Goal: Transaction & Acquisition: Purchase product/service

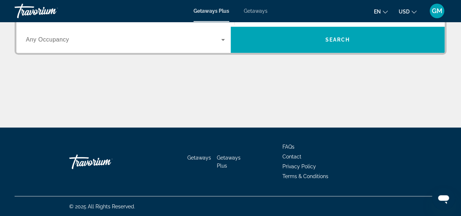
scroll to position [94, 0]
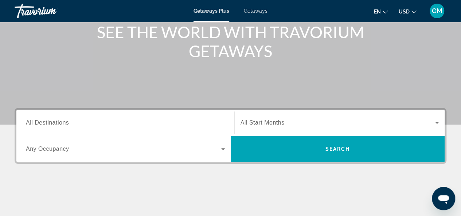
click at [173, 119] on input "Destination All Destinations" at bounding box center [125, 123] width 199 height 9
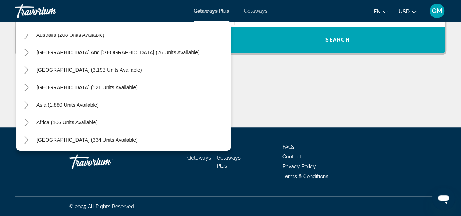
scroll to position [118, 0]
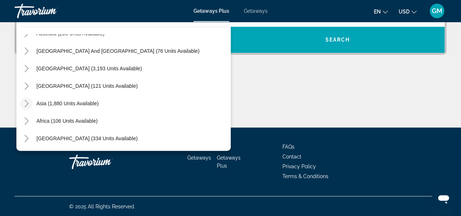
click at [28, 103] on icon "Toggle Asia (1,880 units available)" at bounding box center [26, 103] width 4 height 7
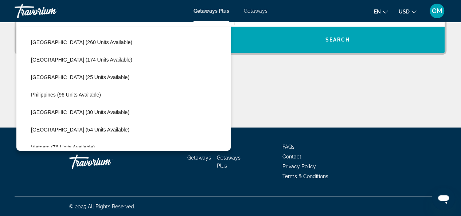
scroll to position [288, 0]
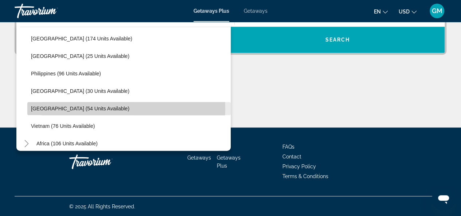
click at [87, 108] on span "Thailand (54 units available)" at bounding box center [80, 109] width 98 height 6
type input "**********"
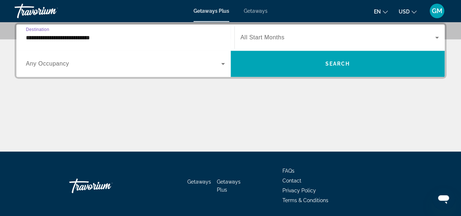
scroll to position [178, 0]
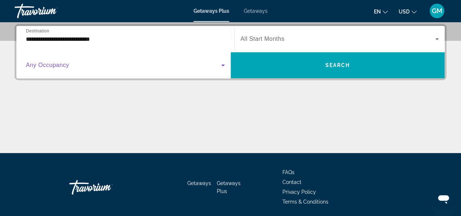
click at [117, 68] on span "Search widget" at bounding box center [123, 65] width 195 height 9
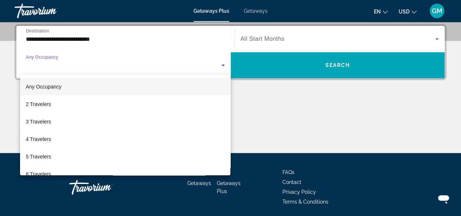
click at [117, 68] on div at bounding box center [230, 108] width 461 height 216
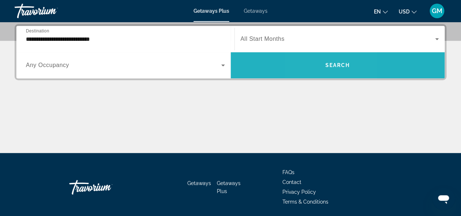
click at [319, 58] on span "Search widget" at bounding box center [338, 64] width 214 height 17
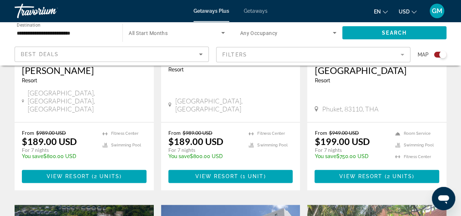
scroll to position [397, 0]
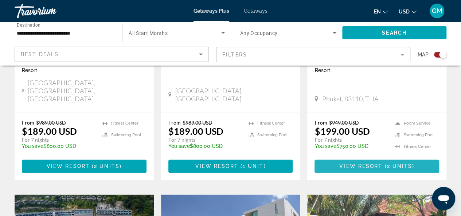
click at [400, 157] on span "Main content" at bounding box center [376, 165] width 125 height 17
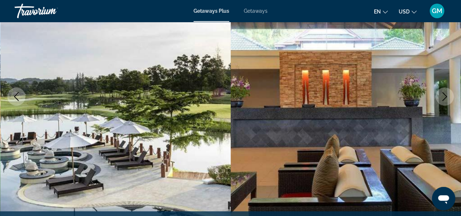
scroll to position [103, 0]
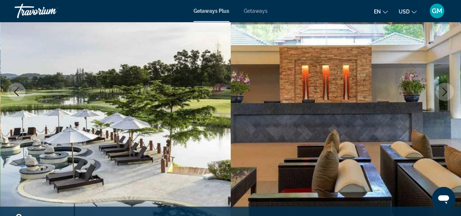
click at [439, 93] on button "Next image" at bounding box center [444, 92] width 18 height 18
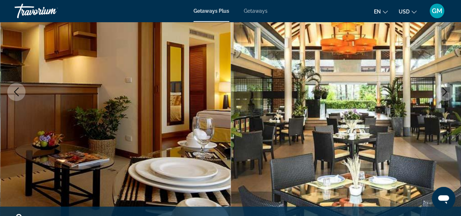
click at [439, 93] on button "Next image" at bounding box center [444, 92] width 18 height 18
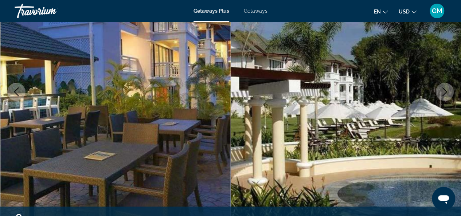
click at [439, 93] on button "Next image" at bounding box center [444, 92] width 18 height 18
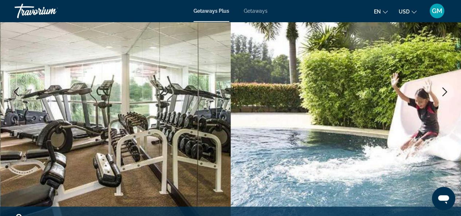
click at [439, 93] on button "Next image" at bounding box center [444, 92] width 18 height 18
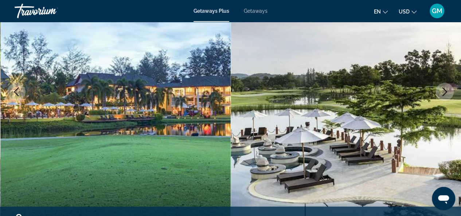
click at [439, 93] on button "Next image" at bounding box center [444, 92] width 18 height 18
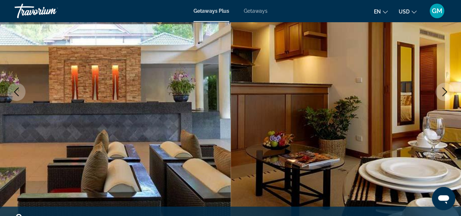
click at [439, 93] on button "Next image" at bounding box center [444, 92] width 18 height 18
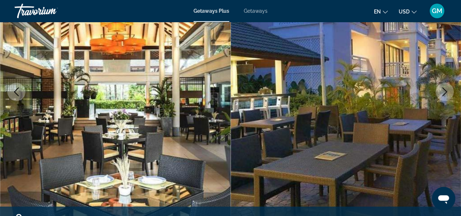
click at [439, 93] on button "Next image" at bounding box center [444, 92] width 18 height 18
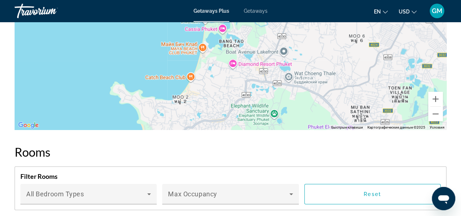
scroll to position [999, 0]
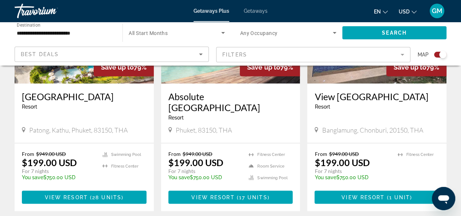
scroll to position [625, 0]
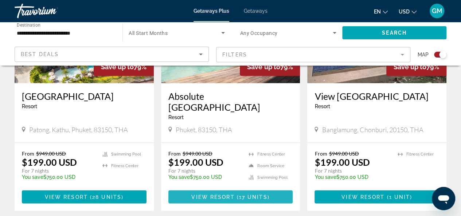
click at [221, 194] on span "View Resort" at bounding box center [212, 197] width 43 height 6
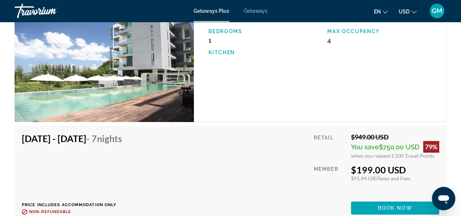
scroll to position [1406, 0]
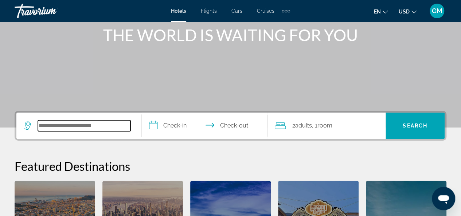
click at [90, 126] on input "Search widget" at bounding box center [84, 125] width 93 height 11
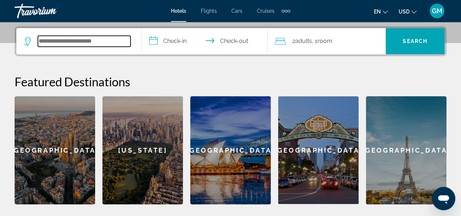
scroll to position [178, 0]
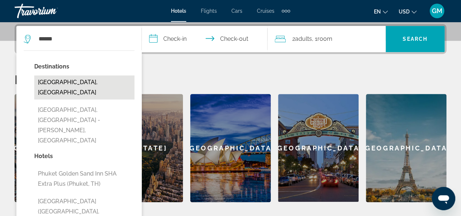
click at [73, 80] on button "Phuket Island, Thailand" at bounding box center [84, 87] width 100 height 24
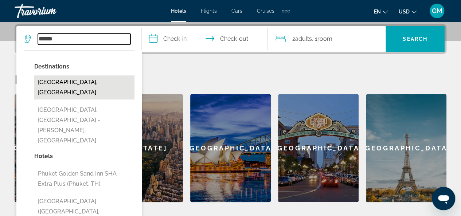
type input "**********"
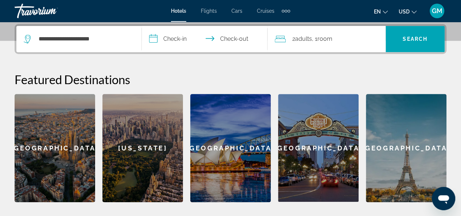
click at [170, 37] on input "**********" at bounding box center [206, 40] width 128 height 28
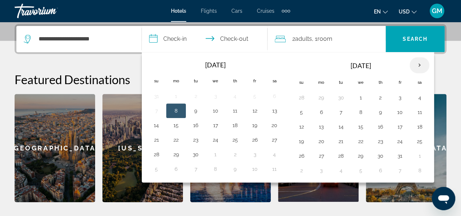
click at [420, 64] on th "Next month" at bounding box center [420, 65] width 20 height 16
click at [156, 59] on th "Previous month" at bounding box center [156, 65] width 20 height 16
click at [156, 59] on th "Check in and out dates" at bounding box center [156, 65] width 20 height 16
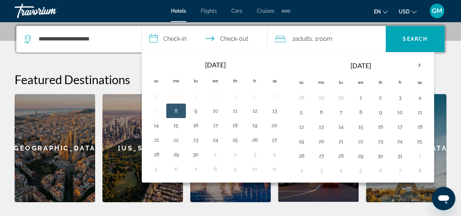
click at [156, 59] on th "Check in and out dates" at bounding box center [156, 65] width 20 height 16
click at [196, 109] on button "9" at bounding box center [196, 111] width 12 height 10
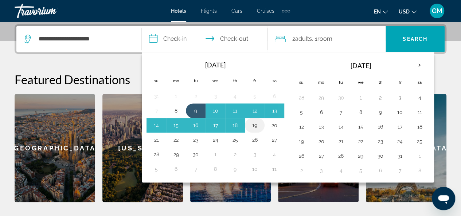
click at [249, 123] on button "19" at bounding box center [255, 125] width 12 height 10
type input "**********"
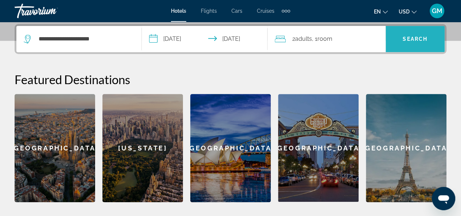
click at [408, 41] on span "Search" at bounding box center [415, 39] width 25 height 6
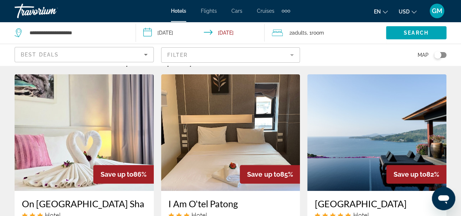
scroll to position [15, 0]
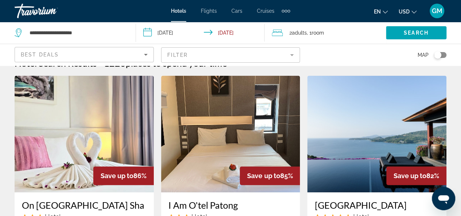
click at [439, 52] on div "Toggle map" at bounding box center [437, 54] width 7 height 7
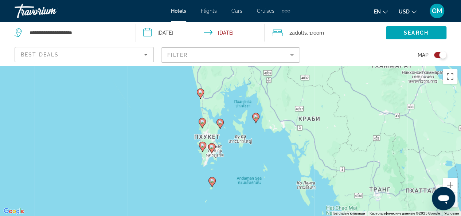
click at [441, 53] on div "Toggle map" at bounding box center [442, 54] width 7 height 7
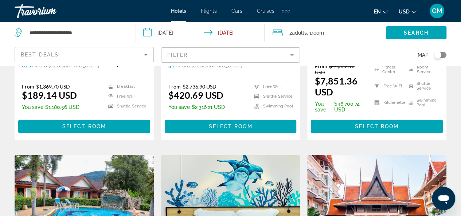
scroll to position [216, 0]
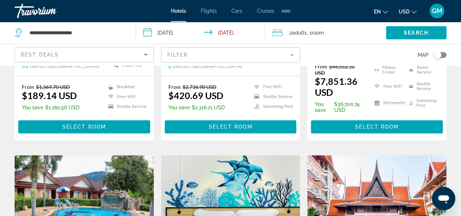
click at [437, 11] on span "GM" at bounding box center [437, 10] width 11 height 7
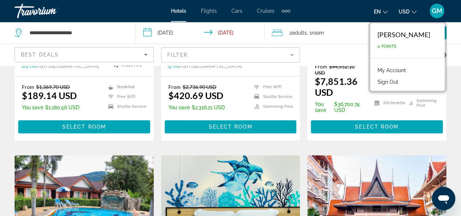
click at [437, 11] on span "GM" at bounding box center [437, 10] width 11 height 7
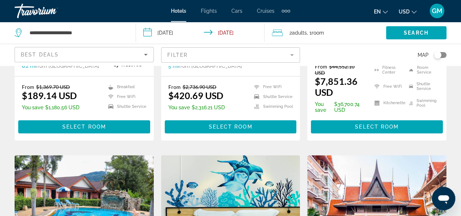
click at [434, 5] on div "GM" at bounding box center [437, 11] width 15 height 15
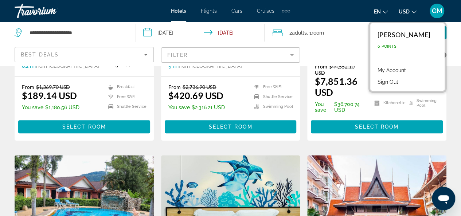
click at [391, 70] on link "My Account" at bounding box center [392, 70] width 36 height 9
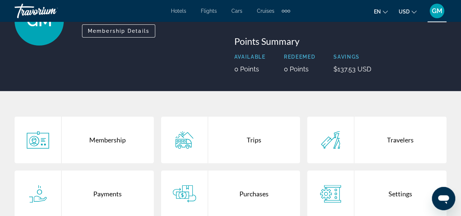
scroll to position [72, 0]
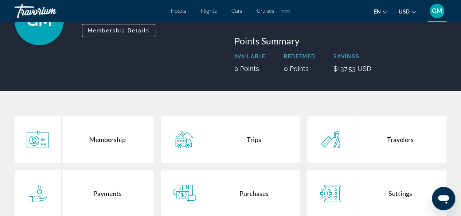
click at [248, 141] on div "Trips" at bounding box center [254, 139] width 92 height 47
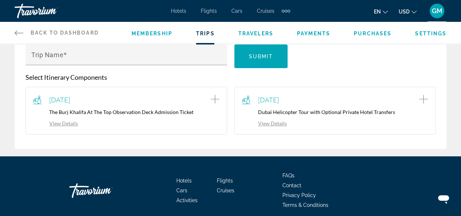
scroll to position [102, 0]
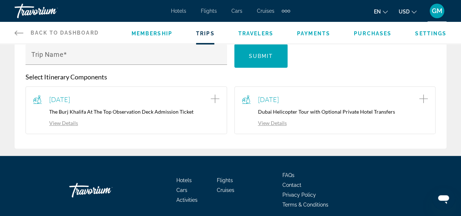
click at [279, 122] on link "View Details" at bounding box center [264, 123] width 45 height 6
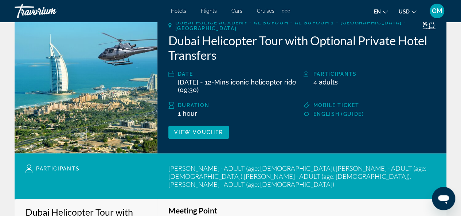
scroll to position [132, 0]
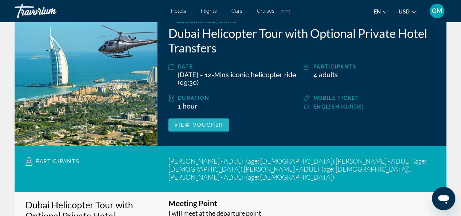
click at [203, 124] on span "View Voucher" at bounding box center [198, 125] width 49 height 6
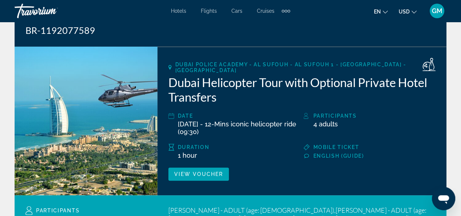
scroll to position [82, 0]
click at [438, 10] on span "GM" at bounding box center [437, 10] width 11 height 7
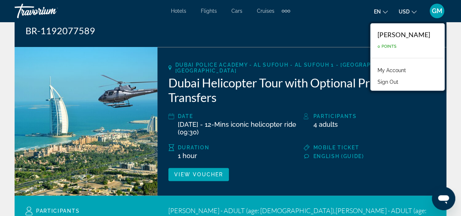
click at [322, 18] on div "en English Español Français Italiano Português русский USD USD ($) MXN (Mex$) C…" at bounding box center [371, 10] width 149 height 15
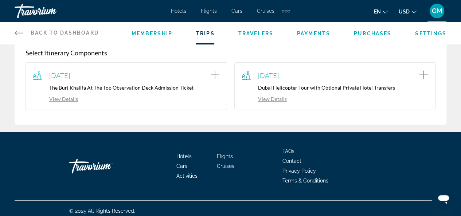
scroll to position [126, 0]
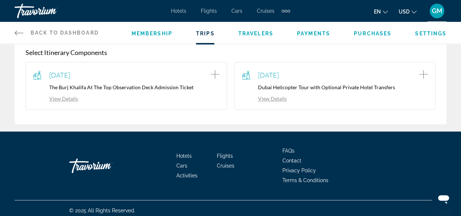
click at [68, 99] on link "View Details" at bounding box center [55, 98] width 45 height 6
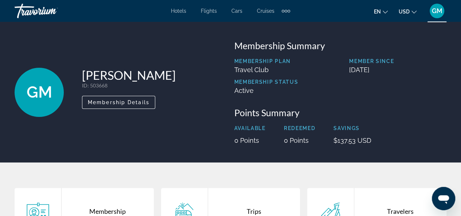
click at [364, 154] on div "GM Gulnar Mukasheva ID : 503668 Secondary Member Membership Details Membership …" at bounding box center [230, 92] width 461 height 141
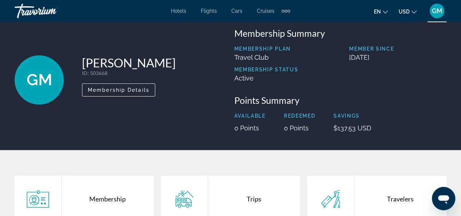
scroll to position [12, 0]
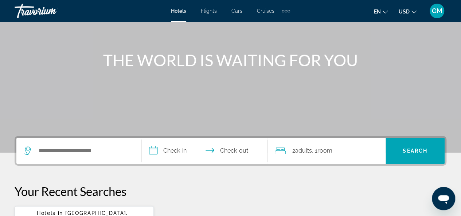
scroll to position [73, 0]
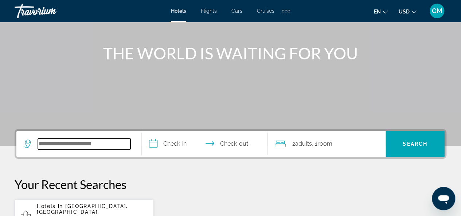
drag, startPoint x: 83, startPoint y: 145, endPoint x: 83, endPoint y: 138, distance: 6.2
click at [83, 144] on input "Search widget" at bounding box center [84, 143] width 93 height 11
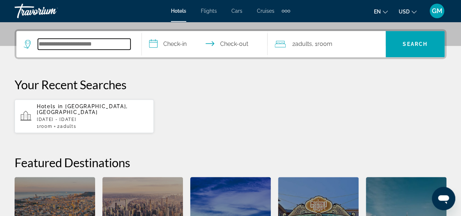
scroll to position [178, 0]
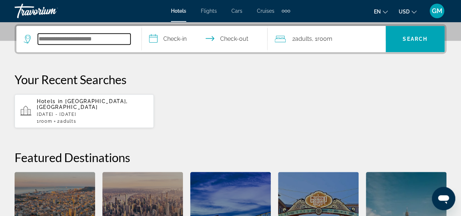
type input "*"
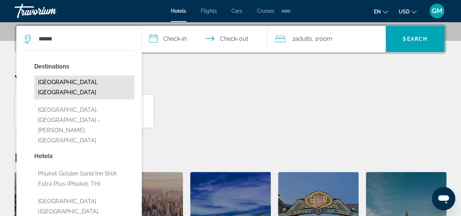
click at [110, 81] on button "Phuket Island, Thailand" at bounding box center [84, 87] width 100 height 24
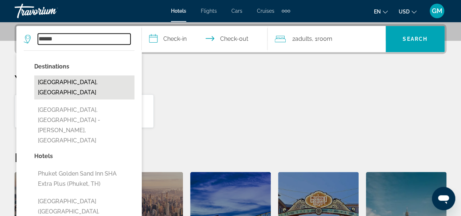
type input "**********"
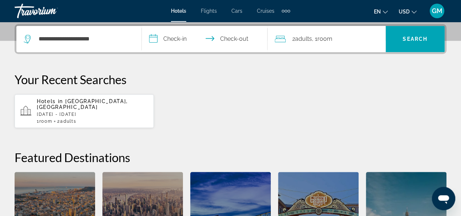
click at [178, 39] on input "**********" at bounding box center [206, 40] width 128 height 28
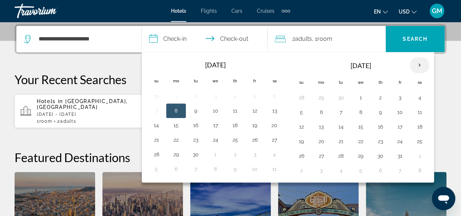
click at [414, 65] on th "Next month" at bounding box center [420, 65] width 20 height 16
click at [195, 138] on button "23" at bounding box center [196, 141] width 12 height 10
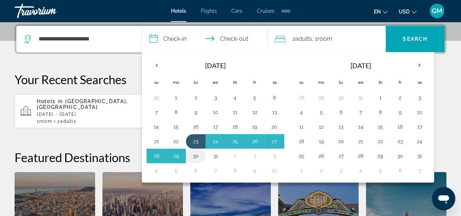
click at [195, 154] on button "30" at bounding box center [196, 156] width 12 height 10
type input "**********"
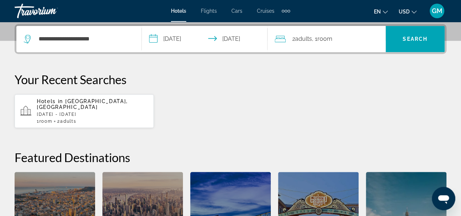
click at [337, 41] on div "2 Adult Adults , 1 Room rooms" at bounding box center [330, 39] width 111 height 10
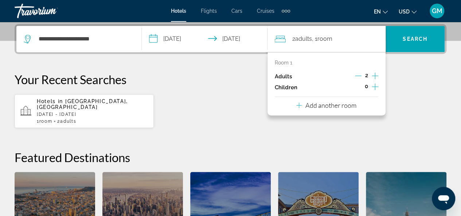
click at [375, 73] on icon "Increment adults" at bounding box center [375, 76] width 7 height 7
click at [374, 85] on icon "Increment children" at bounding box center [375, 86] width 7 height 9
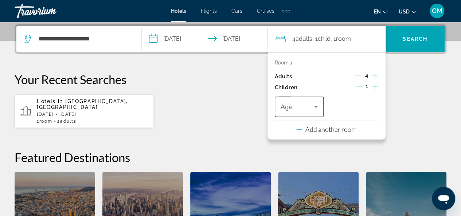
click at [308, 112] on div "Travelers: 4 adults, 1 child" at bounding box center [300, 107] width 38 height 20
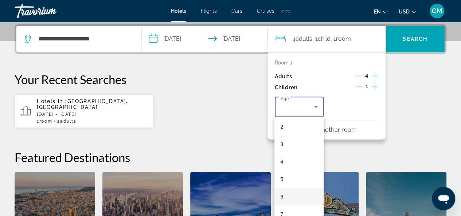
scroll to position [73, 0]
click at [298, 177] on mat-option "7" at bounding box center [298, 177] width 49 height 17
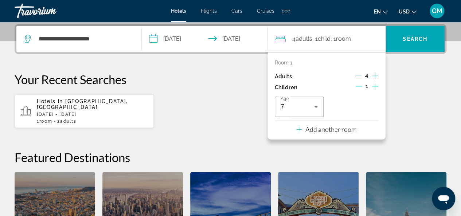
click at [359, 86] on icon "Decrement children" at bounding box center [358, 86] width 7 height 7
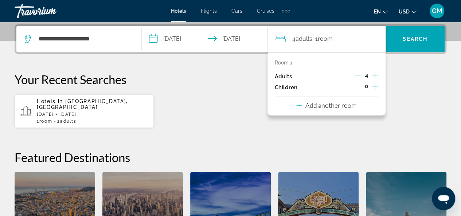
click at [356, 73] on icon "Decrement adults" at bounding box center [358, 76] width 7 height 7
click at [404, 39] on span "Search" at bounding box center [415, 39] width 25 height 6
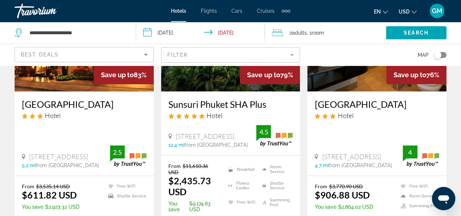
scroll to position [73, 0]
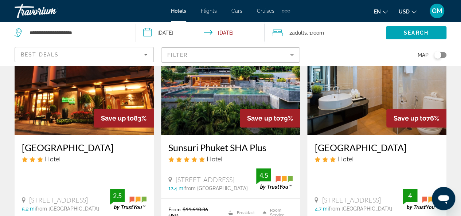
click at [135, 54] on div "Best Deals" at bounding box center [82, 54] width 123 height 9
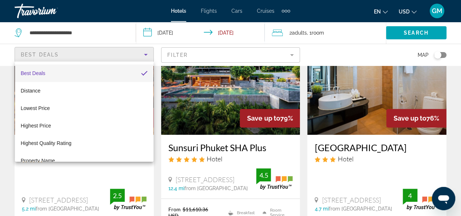
click at [135, 54] on div at bounding box center [230, 108] width 461 height 216
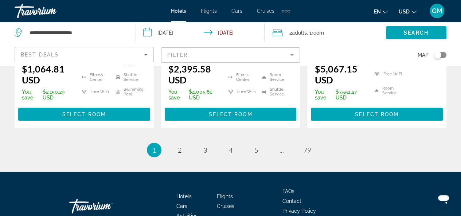
scroll to position [1065, 0]
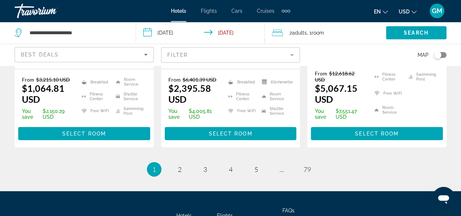
drag, startPoint x: 460, startPoint y: 171, endPoint x: 333, endPoint y: 51, distance: 175.0
click at [98, 56] on div "Best Deals" at bounding box center [82, 54] width 123 height 9
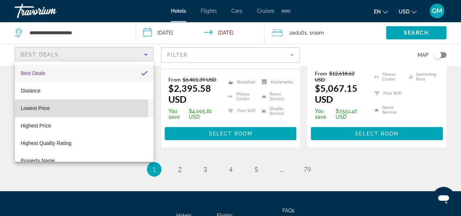
click at [62, 109] on mat-option "Lowest Price" at bounding box center [84, 107] width 138 height 17
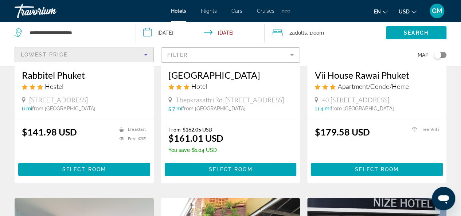
scroll to position [146, 0]
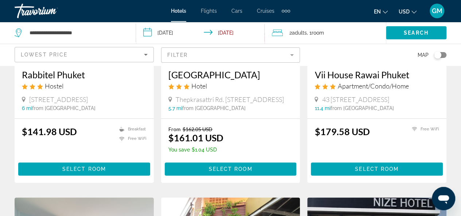
click at [182, 58] on mat-form-field "Filter" at bounding box center [230, 54] width 139 height 15
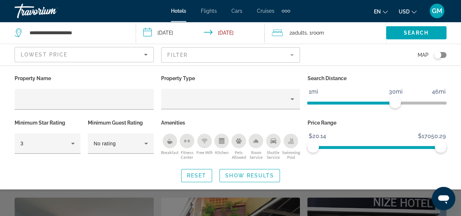
click at [167, 143] on icon "Breakfast" at bounding box center [170, 141] width 6 height 6
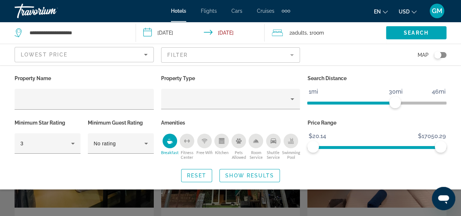
click at [206, 142] on icon "Free Wifi" at bounding box center [205, 141] width 6 height 6
click at [220, 142] on icon "Kitchen" at bounding box center [221, 142] width 4 height 2
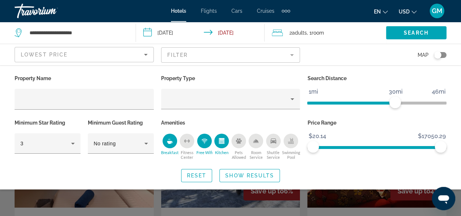
click at [274, 141] on icon "Shuttle Service" at bounding box center [273, 140] width 6 height 5
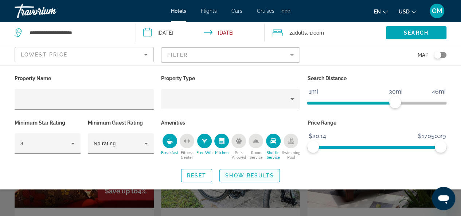
click at [242, 173] on span "Show Results" at bounding box center [249, 176] width 49 height 6
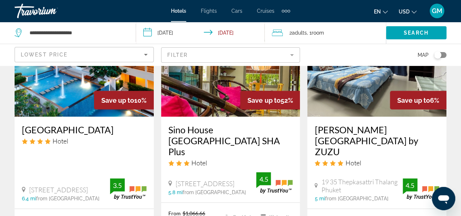
scroll to position [692, 0]
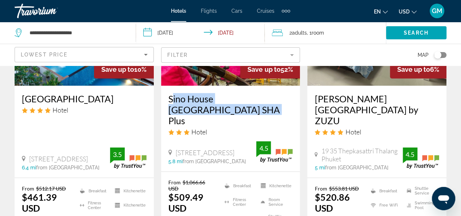
drag, startPoint x: 168, startPoint y: 87, endPoint x: 189, endPoint y: 97, distance: 24.3
click at [189, 97] on div "Sino House Phuket Hotel SHA Plus Hotel 1 Montree Rd., Muang, Phuket 5.8 mi from…" at bounding box center [230, 129] width 139 height 86
copy h3 "Sino House Phuket Hotel SHA Plus"
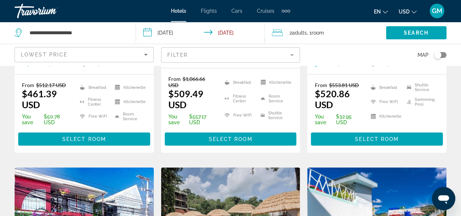
scroll to position [802, 0]
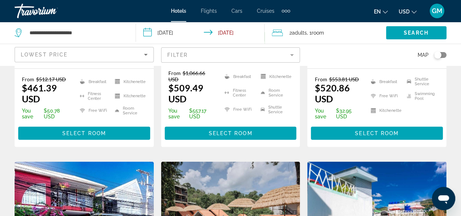
click at [225, 33] on input "**********" at bounding box center [202, 34] width 132 height 24
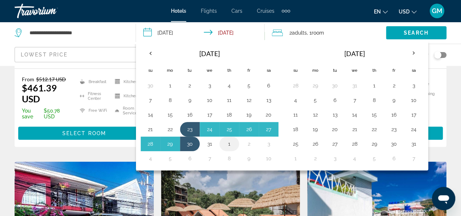
click at [227, 144] on button "1" at bounding box center [229, 144] width 12 height 10
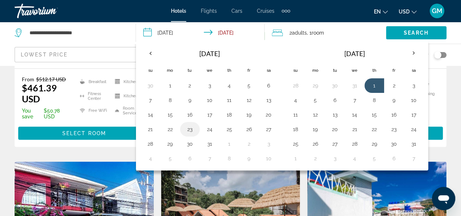
click at [191, 125] on button "23" at bounding box center [190, 129] width 12 height 10
type input "**********"
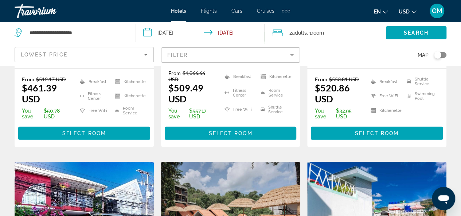
click at [184, 29] on input "**********" at bounding box center [202, 34] width 132 height 24
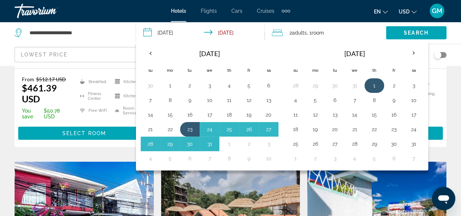
click at [373, 85] on button "1" at bounding box center [374, 86] width 12 height 10
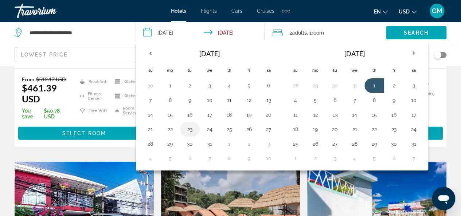
drag, startPoint x: 189, startPoint y: 128, endPoint x: 247, endPoint y: 126, distance: 58.0
click at [189, 128] on button "23" at bounding box center [190, 129] width 12 height 10
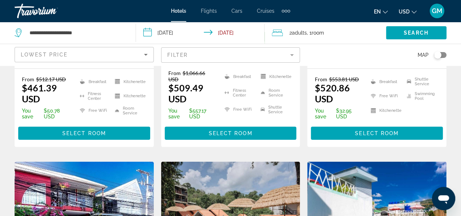
click at [315, 34] on span "Room" at bounding box center [318, 33] width 12 height 6
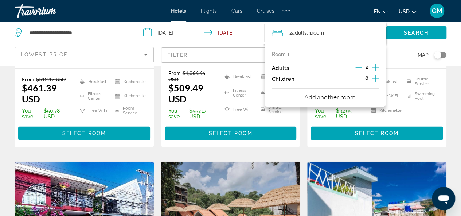
click at [374, 66] on icon "Increment adults" at bounding box center [375, 67] width 7 height 9
click at [358, 67] on icon "Decrement adults" at bounding box center [358, 67] width 7 height 7
click at [376, 78] on icon "Increment children" at bounding box center [375, 78] width 7 height 7
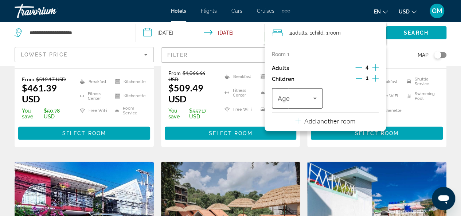
click at [298, 103] on div "Travelers: 4 adults, 1 child" at bounding box center [297, 98] width 39 height 20
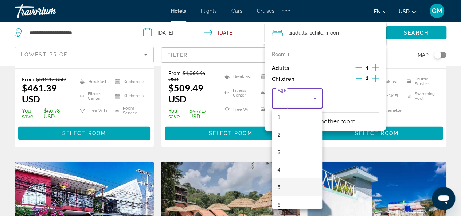
scroll to position [36, 0]
click at [290, 201] on mat-option "7" at bounding box center [297, 205] width 51 height 17
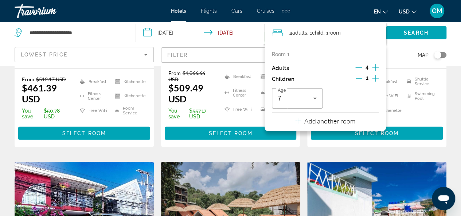
click at [402, 53] on div "Map" at bounding box center [376, 54] width 139 height 21
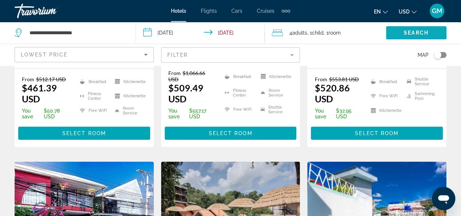
click at [404, 32] on span "Search" at bounding box center [416, 33] width 25 height 6
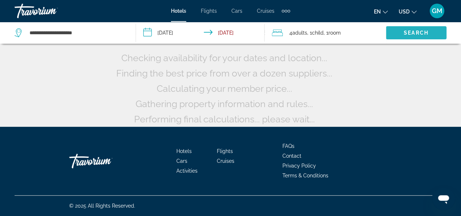
scroll to position [78, 0]
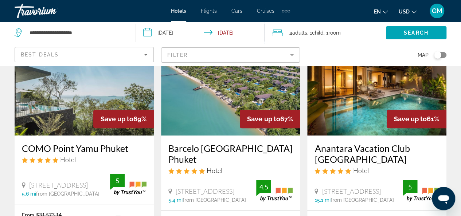
scroll to position [36, 0]
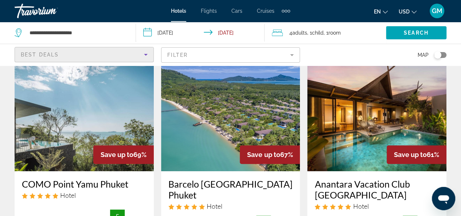
click at [121, 55] on div "Best Deals" at bounding box center [82, 54] width 123 height 9
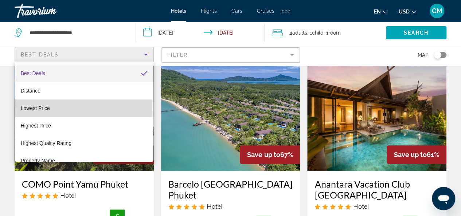
click at [83, 106] on mat-option "Lowest Price" at bounding box center [84, 107] width 138 height 17
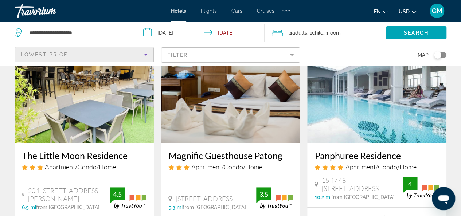
scroll to position [130, 0]
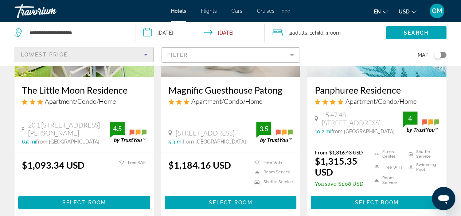
click at [181, 53] on mat-form-field "Filter" at bounding box center [230, 54] width 139 height 15
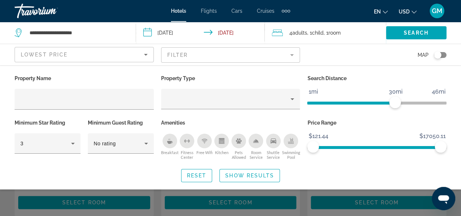
click at [164, 146] on button "Breakfast" at bounding box center [169, 146] width 17 height 27
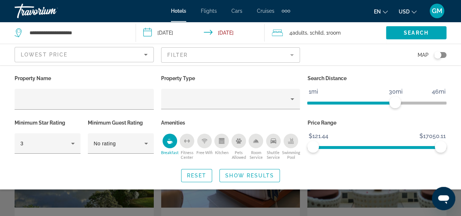
click at [293, 142] on icon "Swimming Pool" at bounding box center [291, 141] width 6 height 1
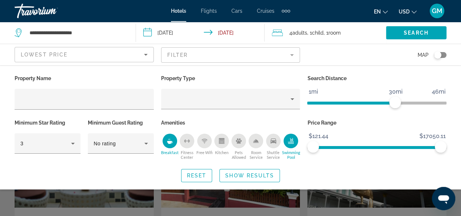
click at [271, 142] on icon "Shuttle Service" at bounding box center [273, 140] width 6 height 5
click at [218, 141] on div "Kitchen" at bounding box center [221, 141] width 15 height 15
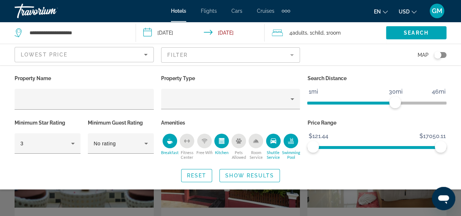
click at [204, 142] on icon "Free Wifi" at bounding box center [205, 141] width 6 height 6
click at [248, 174] on span "Show Results" at bounding box center [249, 176] width 49 height 6
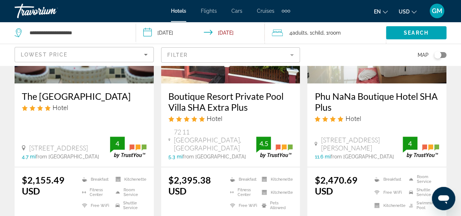
scroll to position [126, 0]
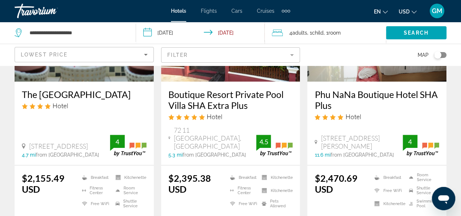
drag, startPoint x: 313, startPoint y: 93, endPoint x: 333, endPoint y: 107, distance: 24.4
click at [333, 107] on div "Phu NaNa Boutique Hotel SHA Plus Hotel 43/234 Moo 7 Soi Saiyuan 1, Phuket 11.6 …" at bounding box center [376, 123] width 139 height 83
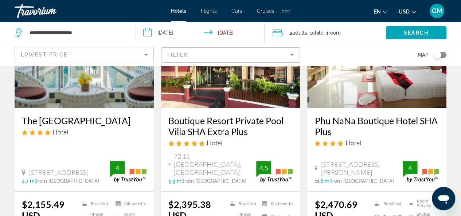
scroll to position [90, 0]
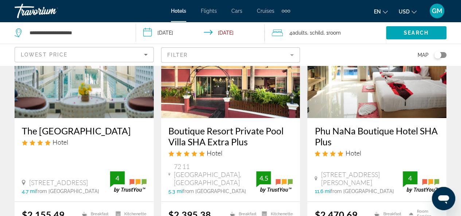
click at [254, 144] on h3 "Boutique Resort Private Pool Villa SHA Extra Plus" at bounding box center [230, 136] width 125 height 22
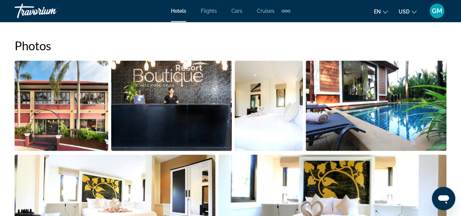
scroll to position [519, 0]
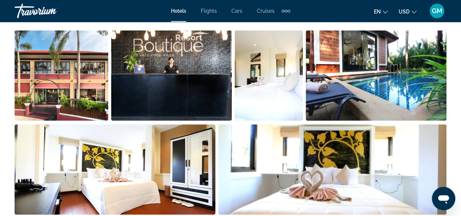
click at [58, 73] on img "Open full-screen image slider" at bounding box center [62, 75] width 94 height 90
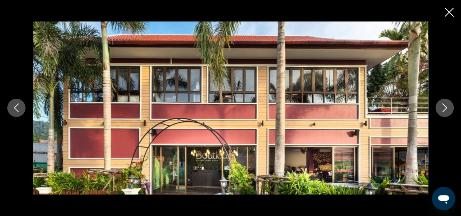
click at [446, 108] on icon "Next image" at bounding box center [444, 108] width 5 height 9
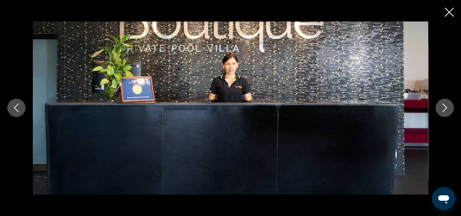
click at [446, 108] on icon "Next image" at bounding box center [444, 108] width 5 height 9
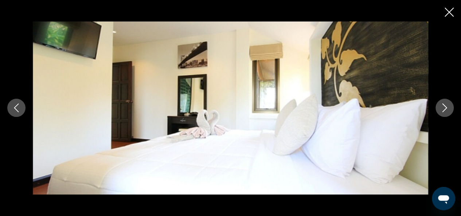
click at [446, 108] on icon "Next image" at bounding box center [444, 108] width 5 height 9
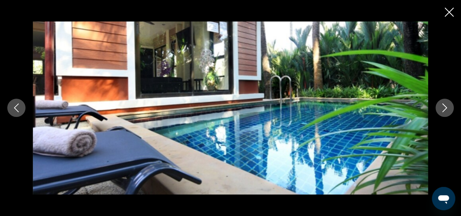
click at [446, 108] on icon "Next image" at bounding box center [444, 108] width 5 height 9
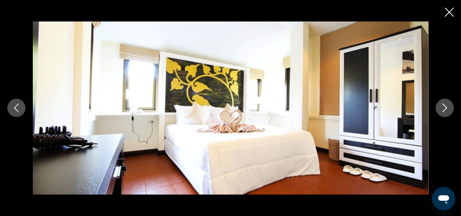
click at [446, 108] on icon "Next image" at bounding box center [444, 108] width 5 height 9
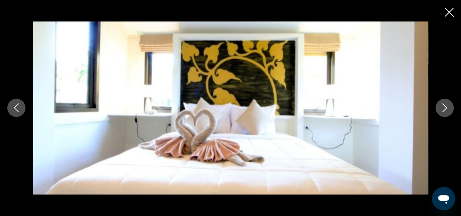
click at [446, 108] on icon "Next image" at bounding box center [444, 108] width 5 height 9
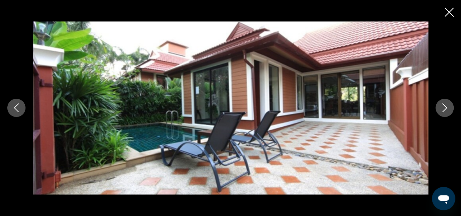
click at [446, 108] on icon "Next image" at bounding box center [444, 108] width 5 height 9
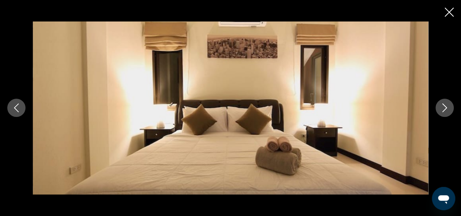
click at [446, 108] on icon "Next image" at bounding box center [444, 108] width 5 height 9
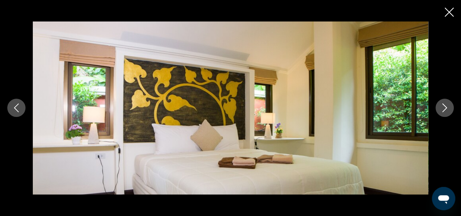
click at [446, 108] on icon "Next image" at bounding box center [444, 108] width 5 height 9
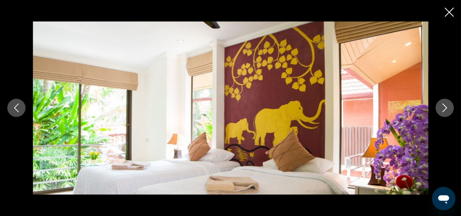
click at [446, 108] on icon "Next image" at bounding box center [444, 108] width 5 height 9
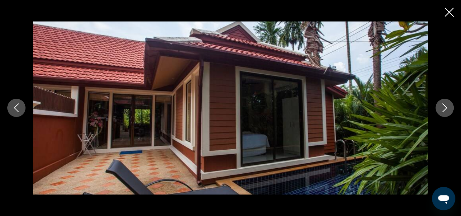
click at [446, 108] on icon "Next image" at bounding box center [444, 108] width 5 height 9
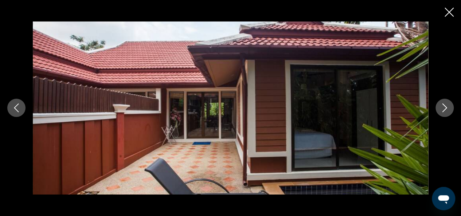
click at [446, 108] on icon "Next image" at bounding box center [444, 108] width 5 height 9
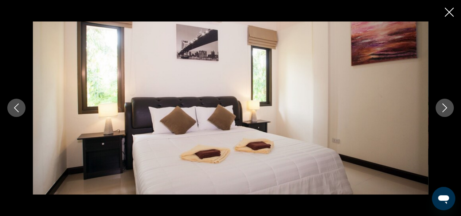
click at [446, 108] on icon "Next image" at bounding box center [444, 108] width 5 height 9
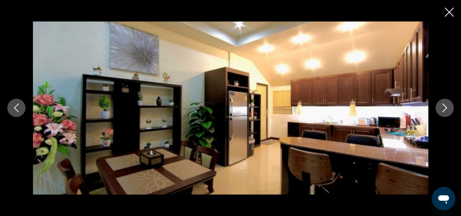
click at [441, 108] on icon "Next image" at bounding box center [444, 107] width 9 height 9
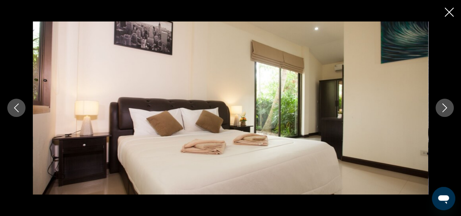
click at [441, 109] on icon "Next image" at bounding box center [444, 107] width 9 height 9
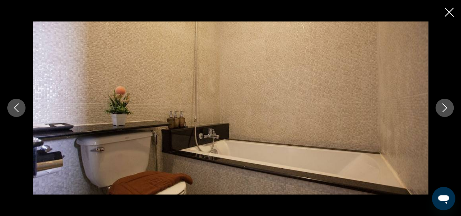
click at [443, 110] on icon "Next image" at bounding box center [444, 107] width 9 height 9
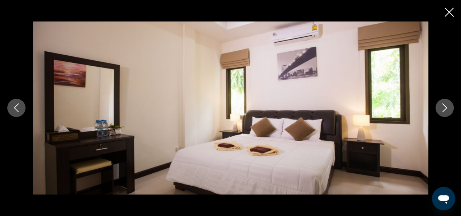
click at [443, 110] on icon "Next image" at bounding box center [444, 107] width 9 height 9
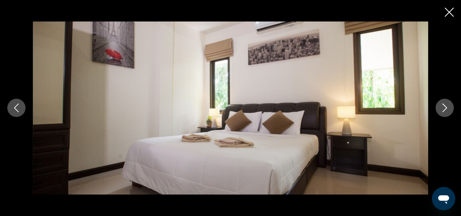
click at [443, 110] on icon "Next image" at bounding box center [444, 107] width 9 height 9
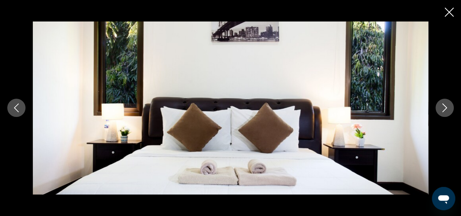
click at [443, 110] on icon "Next image" at bounding box center [444, 107] width 9 height 9
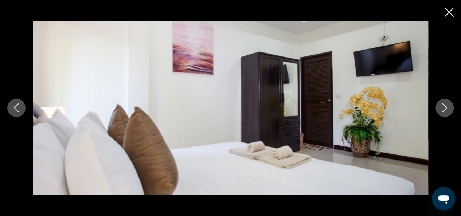
click at [443, 110] on icon "Next image" at bounding box center [444, 107] width 9 height 9
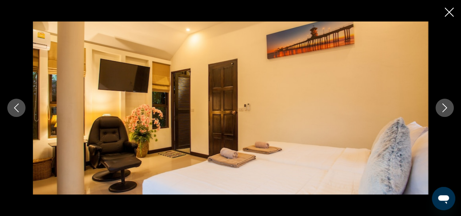
click at [446, 11] on icon "Close slideshow" at bounding box center [449, 12] width 9 height 9
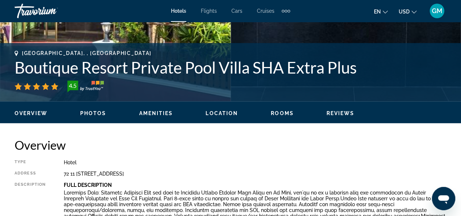
scroll to position [290, 0]
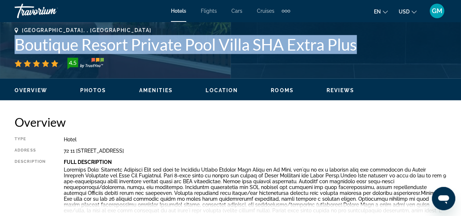
drag, startPoint x: 361, startPoint y: 47, endPoint x: 15, endPoint y: 50, distance: 345.4
click at [15, 50] on h1 "Boutique Resort Private Pool Villa SHA Extra Plus" at bounding box center [231, 44] width 432 height 19
copy h1 "Boutique Resort Private Pool Villa SHA Extra Plus"
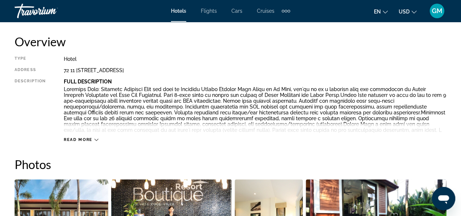
scroll to position [399, 0]
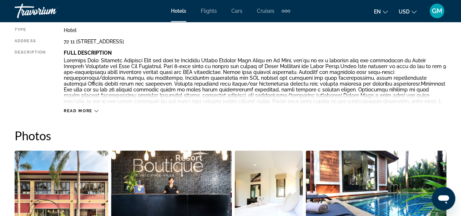
click at [90, 111] on span "Read more" at bounding box center [78, 111] width 29 height 5
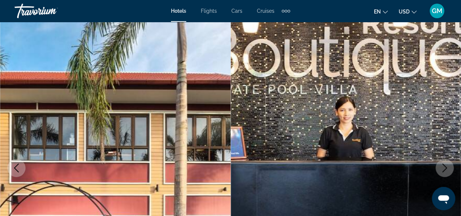
scroll to position [0, 0]
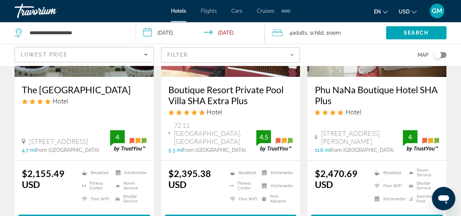
scroll to position [146, 0]
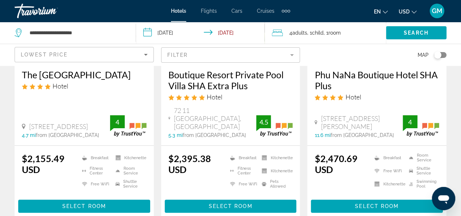
click at [179, 78] on h3 "Boutique Resort Private Pool Villa SHA Extra Plus" at bounding box center [230, 80] width 125 height 22
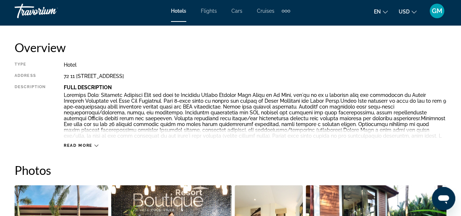
scroll to position [364, 0]
click at [88, 146] on span "Read more" at bounding box center [78, 145] width 29 height 5
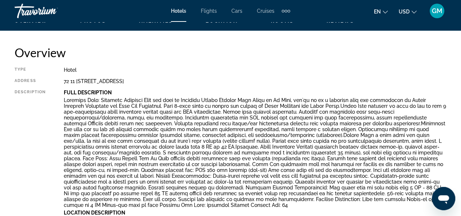
scroll to position [349, 0]
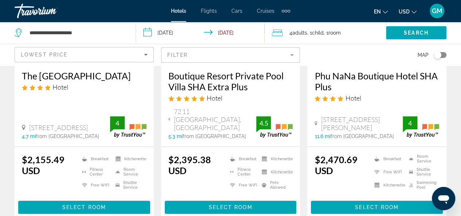
scroll to position [146, 0]
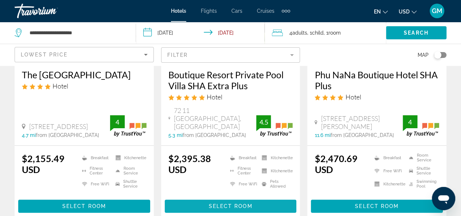
click at [257, 202] on span "Main content" at bounding box center [231, 205] width 132 height 17
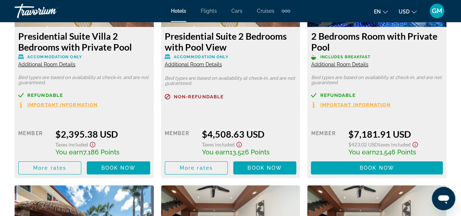
scroll to position [1231, 0]
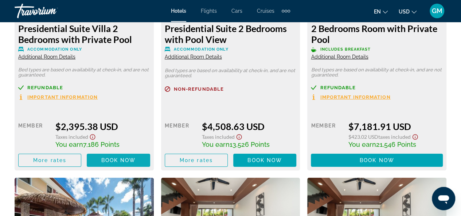
click at [124, 157] on span "Book now" at bounding box center [118, 160] width 35 height 6
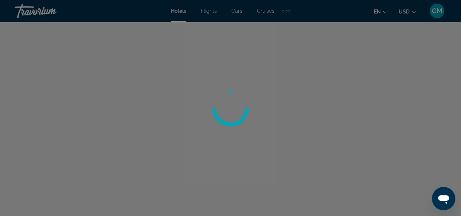
scroll to position [109, 0]
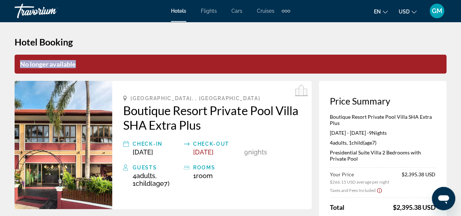
drag, startPoint x: 83, startPoint y: 65, endPoint x: 19, endPoint y: 63, distance: 63.4
click at [19, 63] on p "No longer available" at bounding box center [231, 64] width 432 height 19
copy p "No longer available"
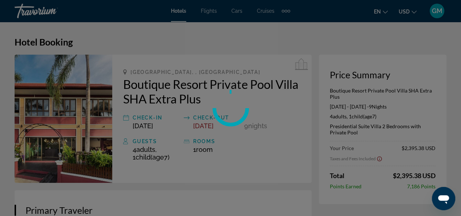
click at [411, 13] on div at bounding box center [230, 108] width 461 height 216
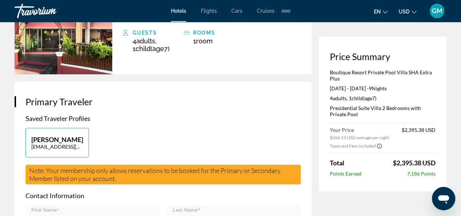
scroll to position [109, 0]
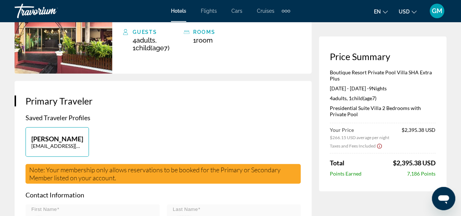
drag, startPoint x: 391, startPoint y: 163, endPoint x: 443, endPoint y: 164, distance: 52.8
click at [443, 164] on div "Price Summary Boutique Resort Private Pool Villa SHA Extra Plus [DATE] - [DATE]…" at bounding box center [383, 113] width 128 height 155
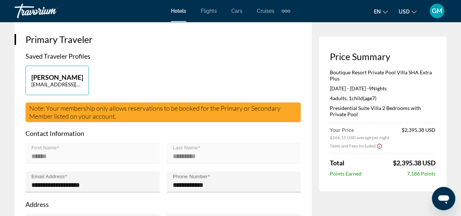
scroll to position [182, 0]
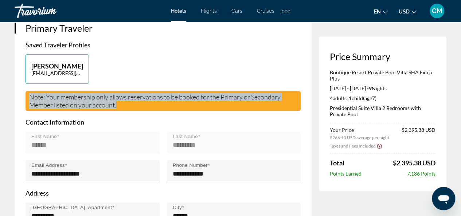
drag, startPoint x: 30, startPoint y: 105, endPoint x: 125, endPoint y: 113, distance: 95.7
click at [125, 111] on div "Note: Your membership only allows reservations to be booked for the Primary or …" at bounding box center [163, 101] width 275 height 20
copy span "Note: Your membership only allows reservations to be booked for the Primary or …"
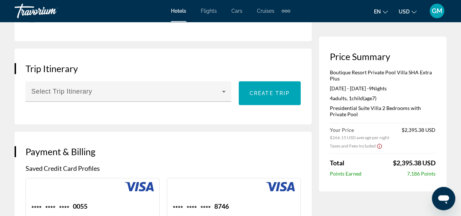
scroll to position [437, 0]
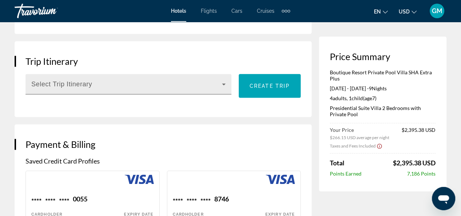
click at [130, 91] on span "Main content" at bounding box center [126, 87] width 191 height 9
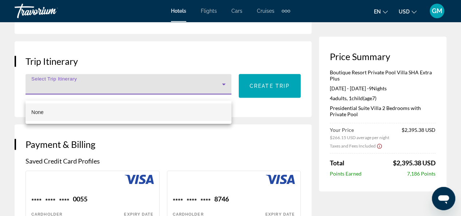
click at [131, 91] on div at bounding box center [230, 108] width 461 height 216
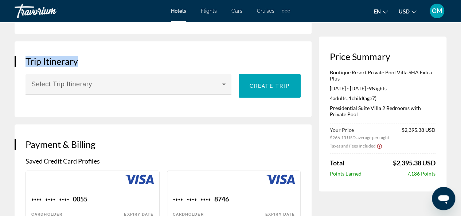
drag, startPoint x: 90, startPoint y: 68, endPoint x: 23, endPoint y: 70, distance: 67.1
click at [23, 70] on div "Trip Itinerary Select Trip Itinerary Create trip" at bounding box center [163, 79] width 297 height 76
copy h3 "Trip Itinerary"
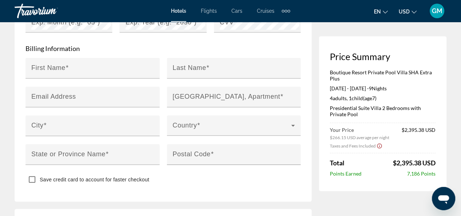
scroll to position [821, 0]
